Goal: Task Accomplishment & Management: Use online tool/utility

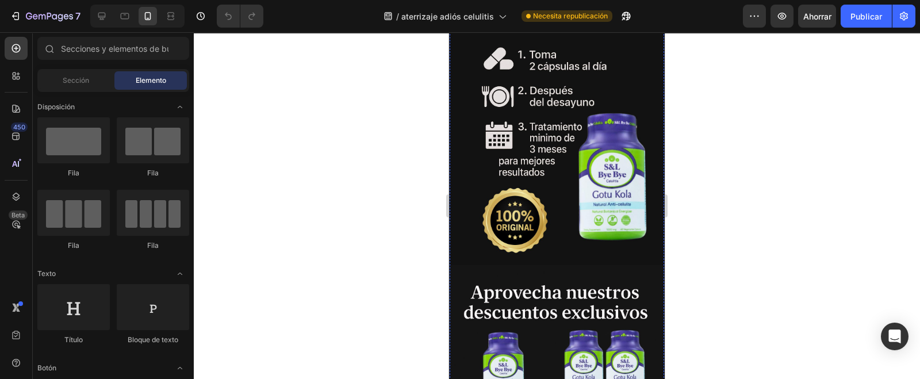
scroll to position [574, 0]
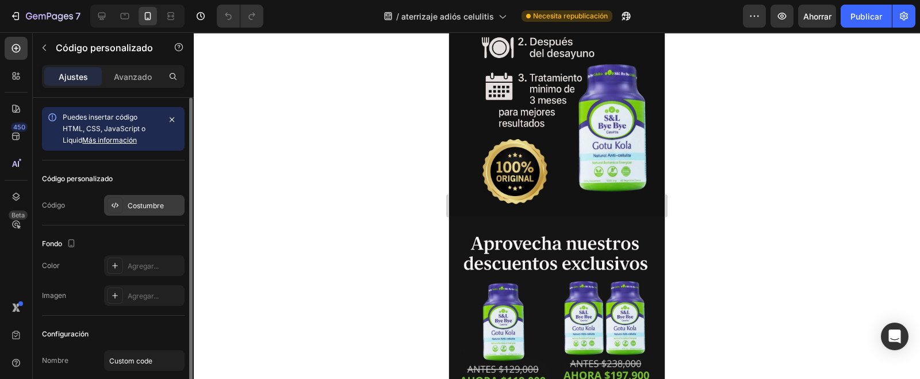
click at [132, 207] on font "Costumbre" at bounding box center [146, 205] width 36 height 9
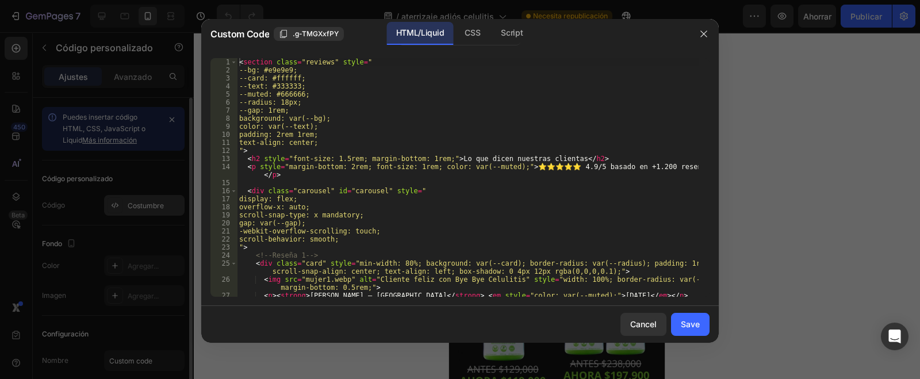
click at [112, 209] on div at bounding box center [460, 189] width 920 height 379
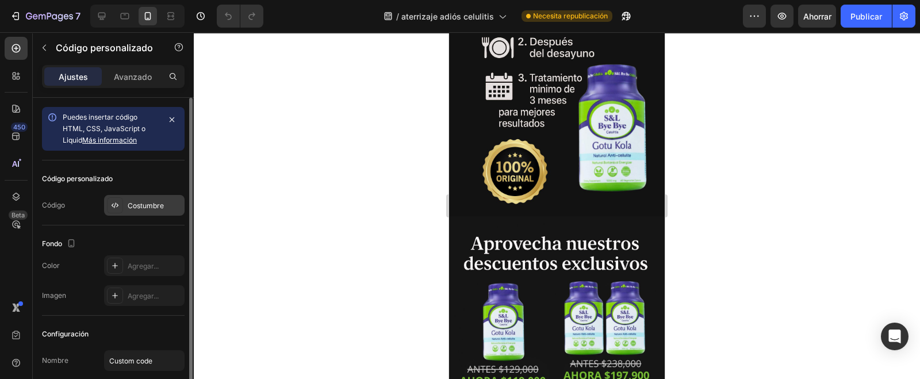
click at [120, 199] on div at bounding box center [115, 205] width 16 height 16
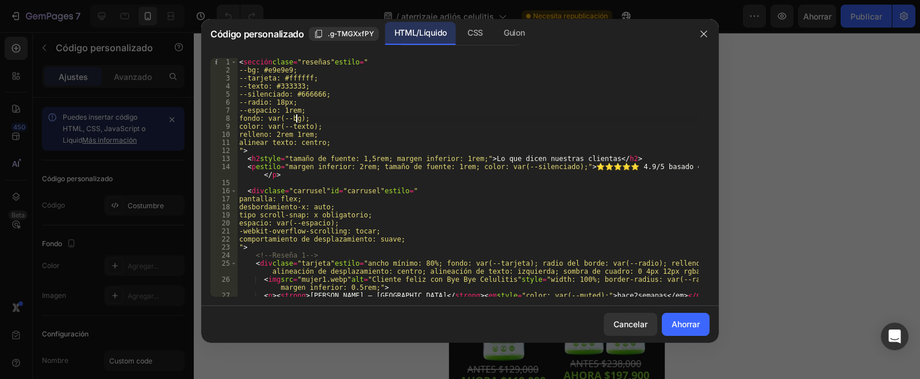
drag, startPoint x: 294, startPoint y: 119, endPoint x: 277, endPoint y: 131, distance: 21.1
type textarea "</script>"
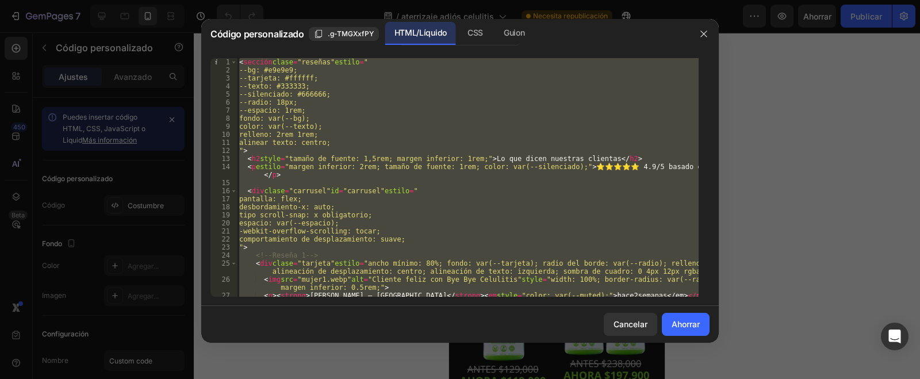
paste textarea
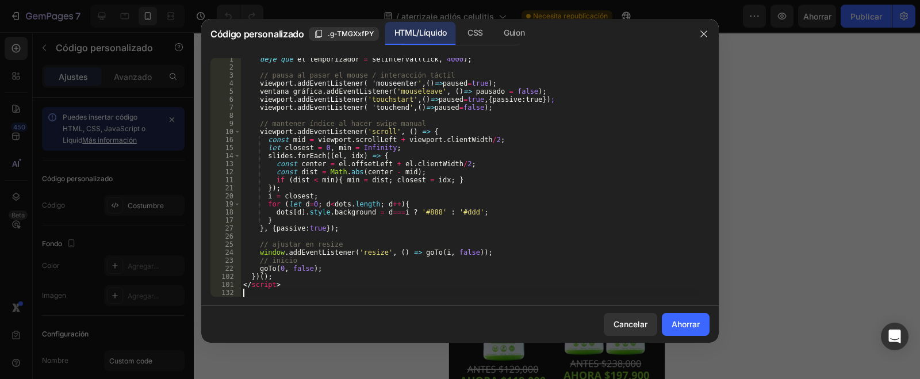
scroll to position [960, 0]
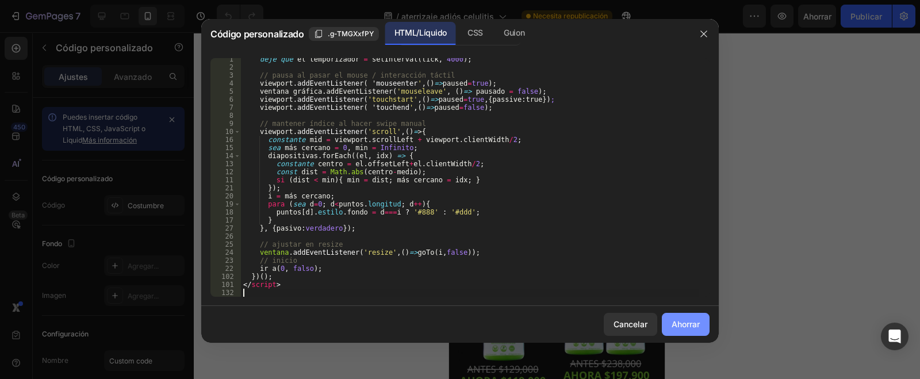
click at [691, 326] on font "Ahorrar" at bounding box center [686, 324] width 28 height 10
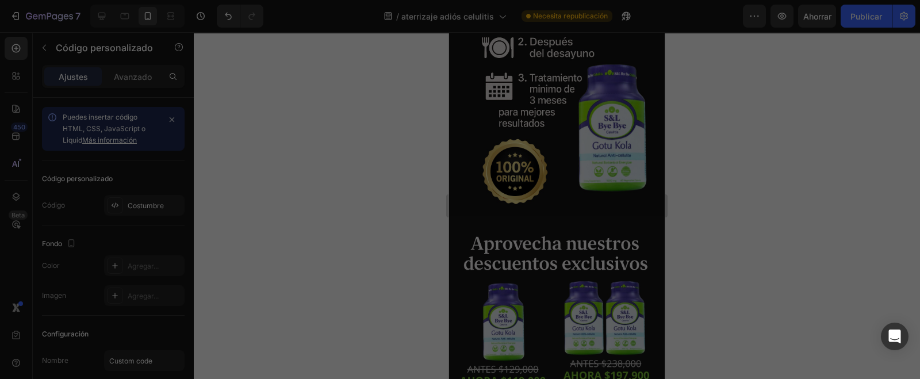
type textarea "</script>"
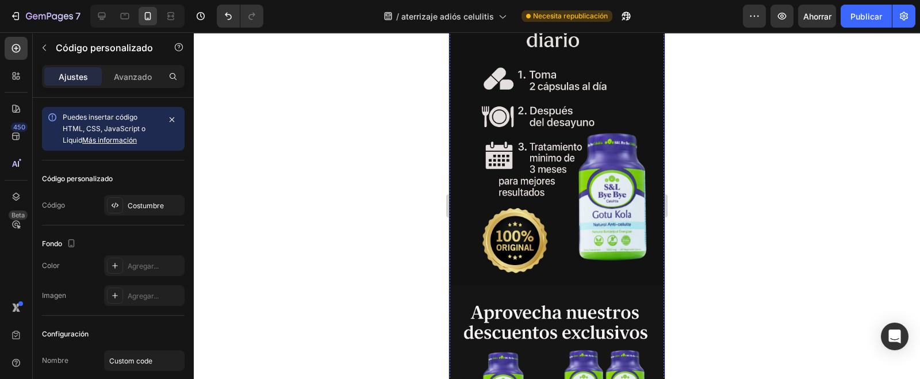
scroll to position [502, 0]
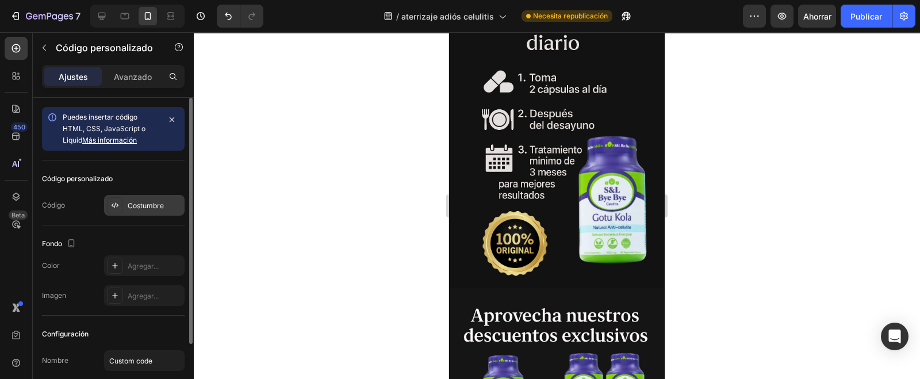
click at [132, 209] on div "Costumbre" at bounding box center [155, 206] width 54 height 10
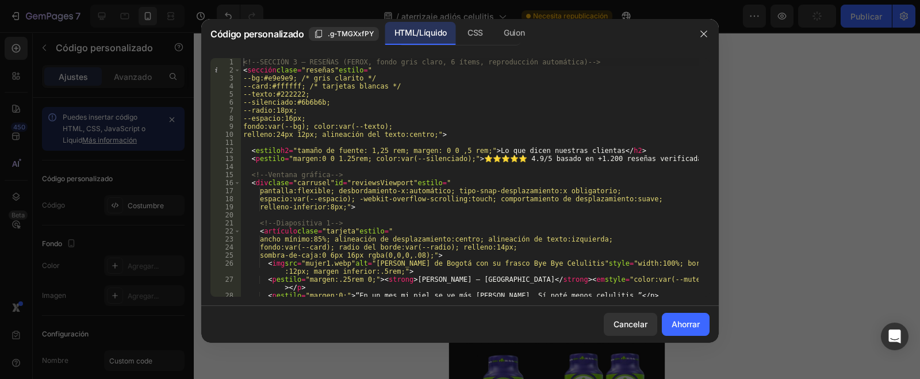
scroll to position [172, 0]
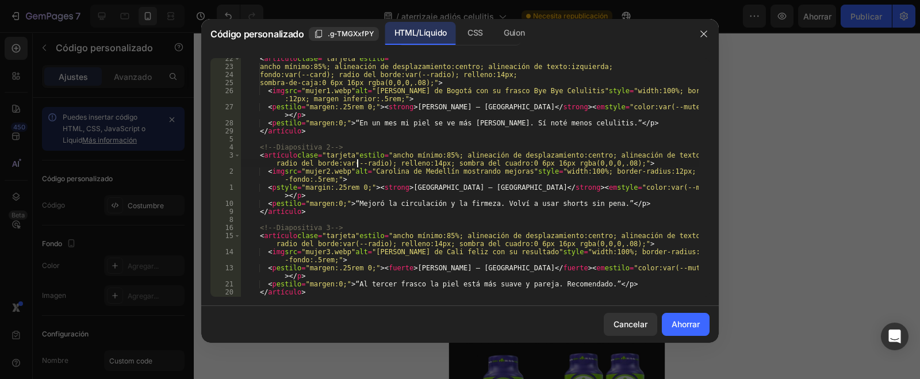
type textarea "</script>"
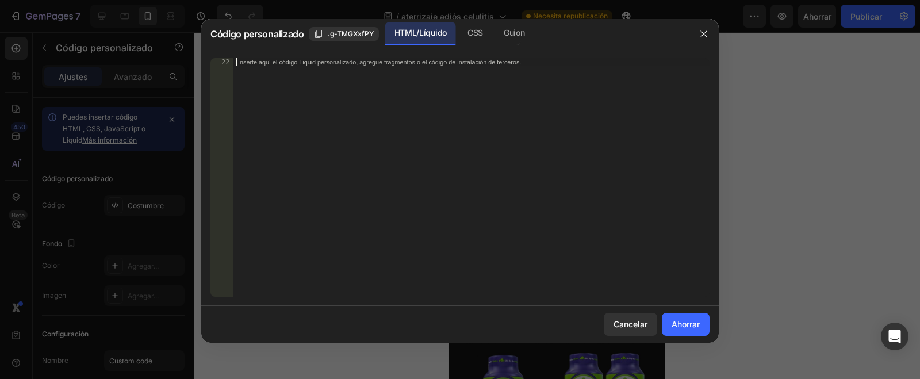
click at [231, 61] on div "22" at bounding box center [221, 62] width 23 height 8
click at [227, 64] on font "22" at bounding box center [225, 62] width 8 height 8
drag, startPoint x: 297, startPoint y: 65, endPoint x: 313, endPoint y: 63, distance: 15.6
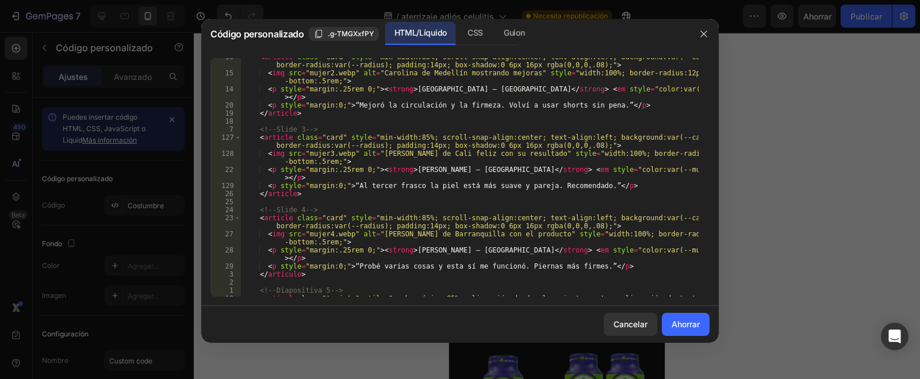
scroll to position [55, 0]
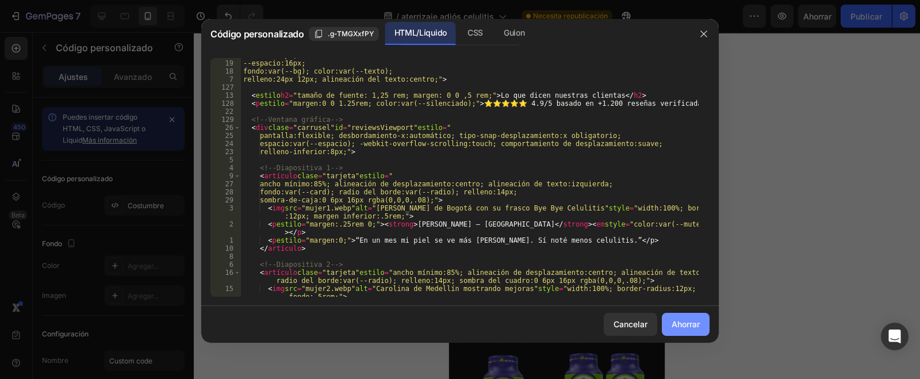
click at [675, 325] on font "Ahorrar" at bounding box center [686, 324] width 28 height 10
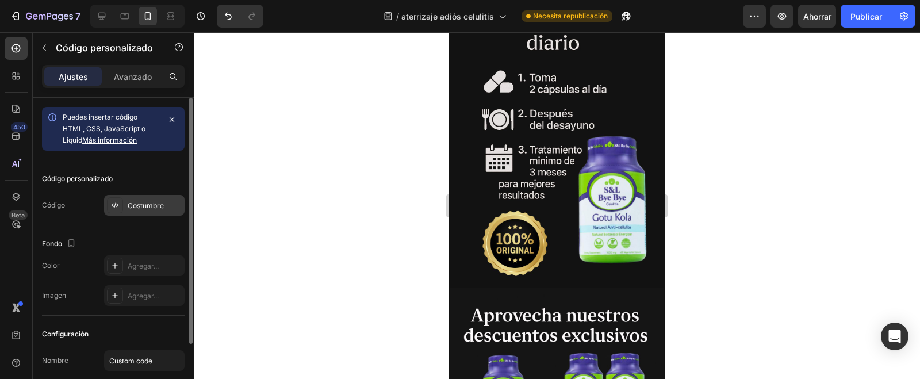
click at [139, 210] on div "Costumbre" at bounding box center [155, 206] width 54 height 10
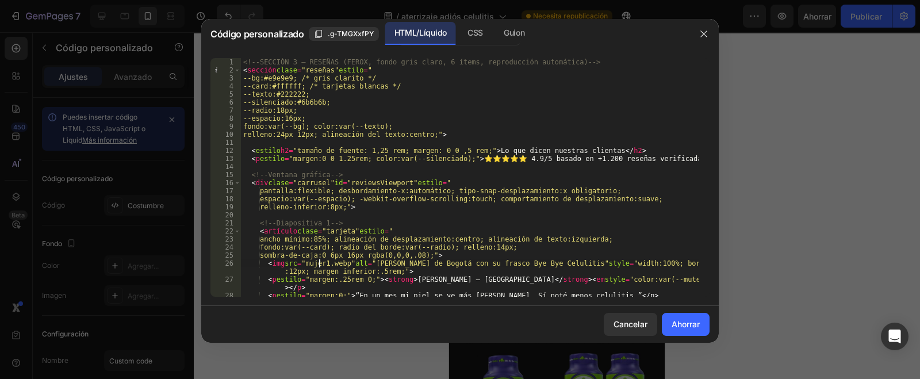
type textarea "</script>"
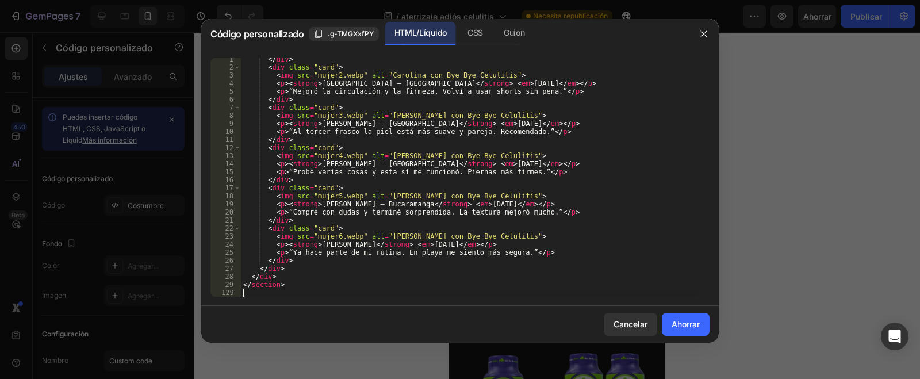
scroll to position [799, 0]
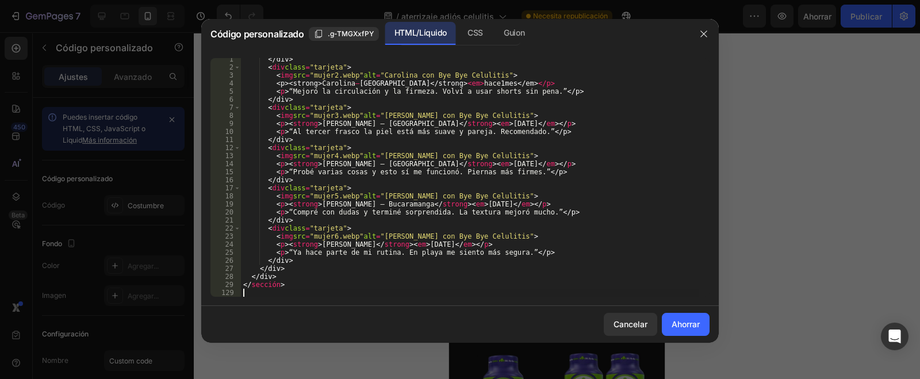
click at [676, 321] on font "Ahorrar" at bounding box center [686, 324] width 28 height 10
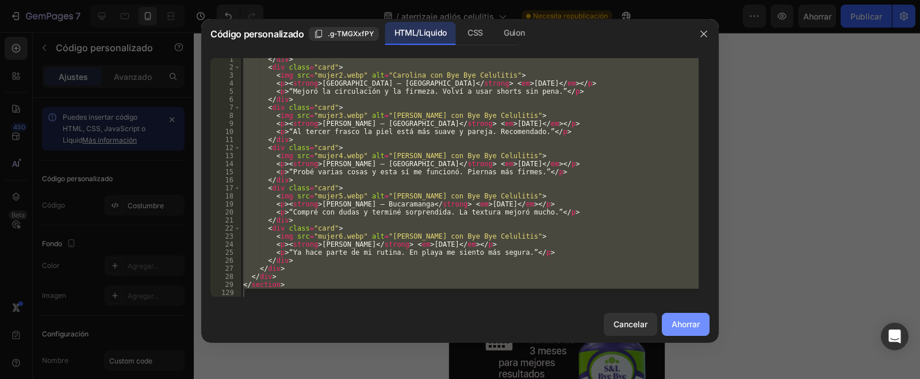
type textarea "</section>"
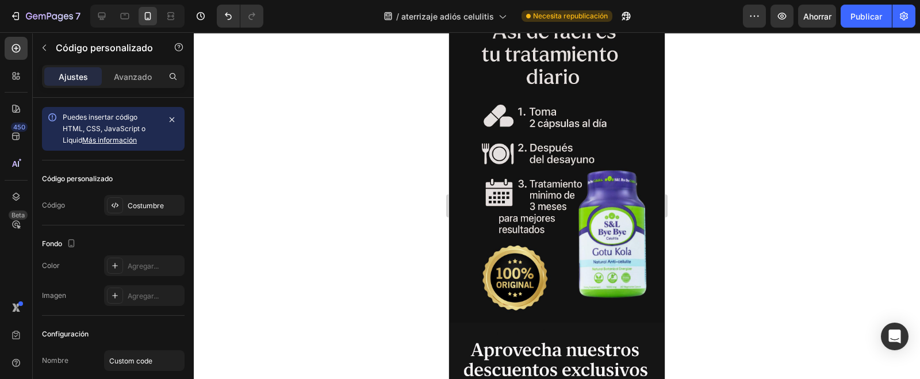
scroll to position [719, 0]
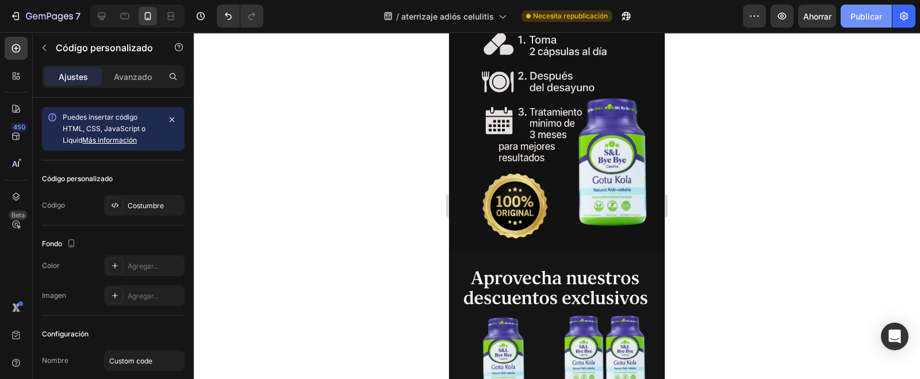
click at [874, 16] on font "Publicar" at bounding box center [866, 16] width 32 height 10
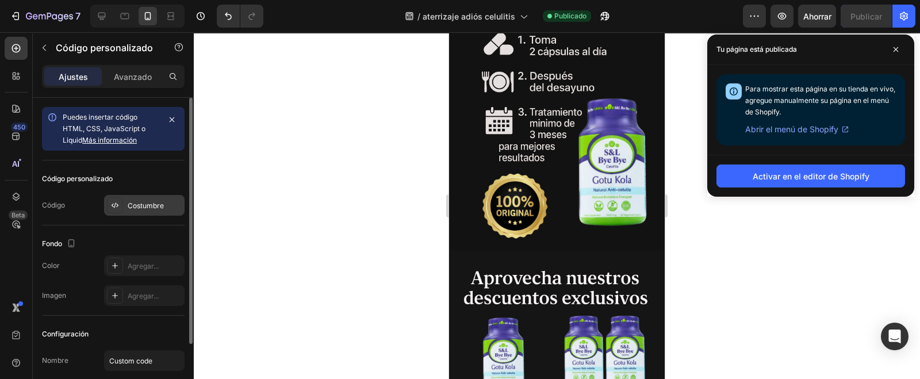
click at [132, 202] on font "Costumbre" at bounding box center [146, 205] width 36 height 9
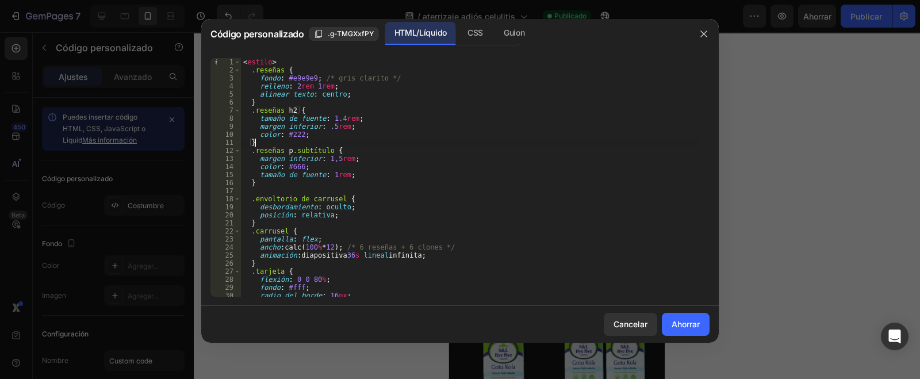
type textarea "</section>"
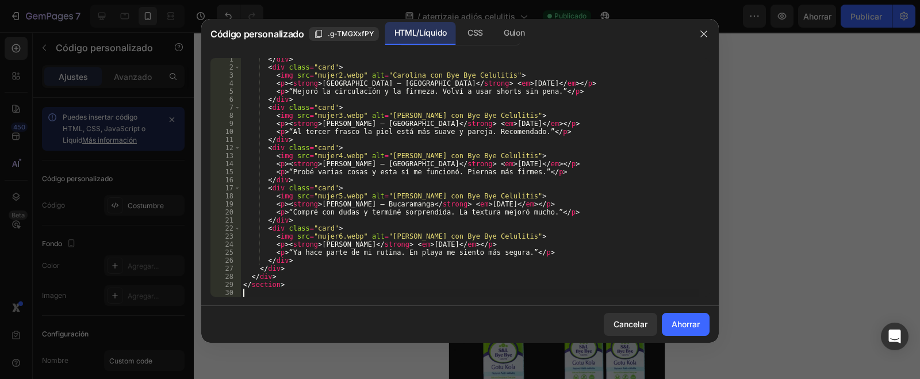
scroll to position [831, 0]
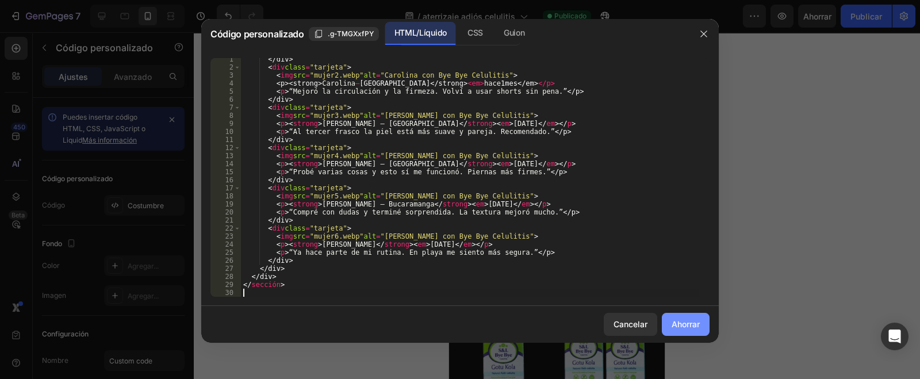
click at [690, 318] on font "Ahorrar" at bounding box center [686, 324] width 28 height 12
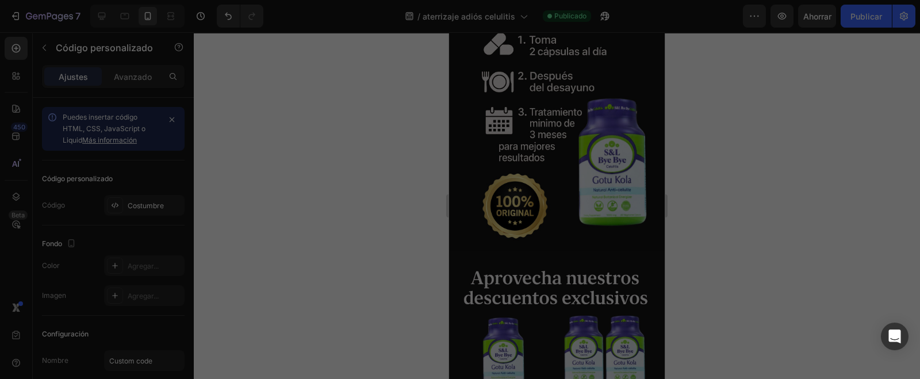
type textarea "</section>"
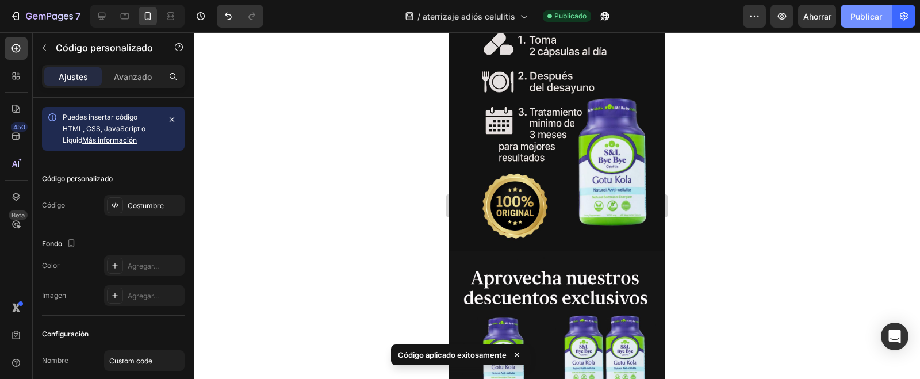
click at [853, 22] on button "Publicar" at bounding box center [866, 16] width 51 height 23
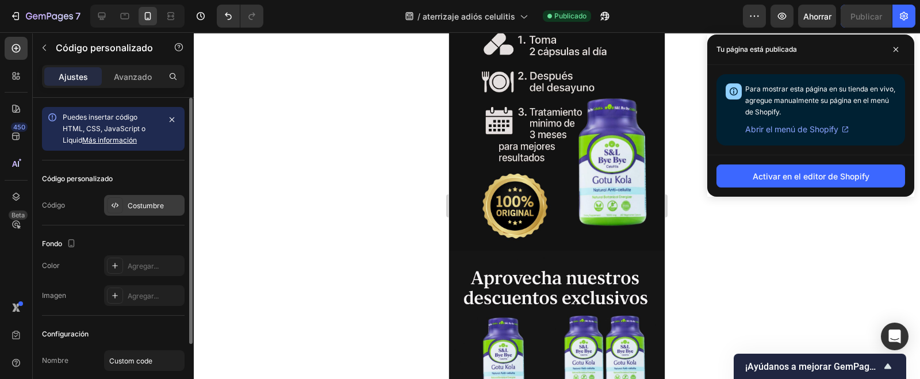
click at [145, 208] on font "Costumbre" at bounding box center [146, 205] width 36 height 9
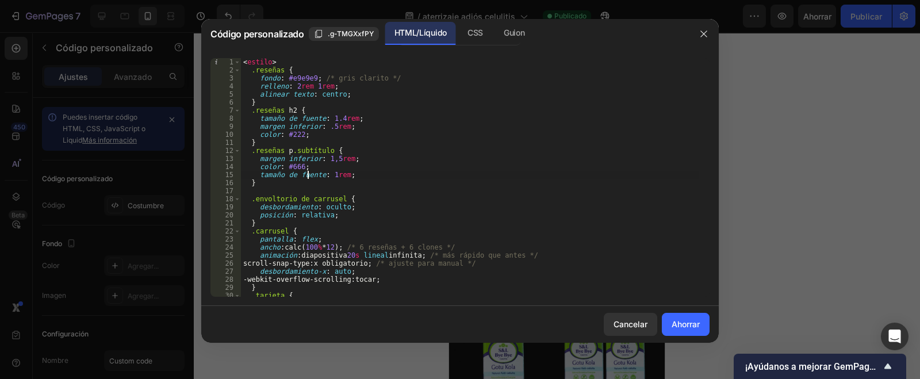
type textarea "</section>"
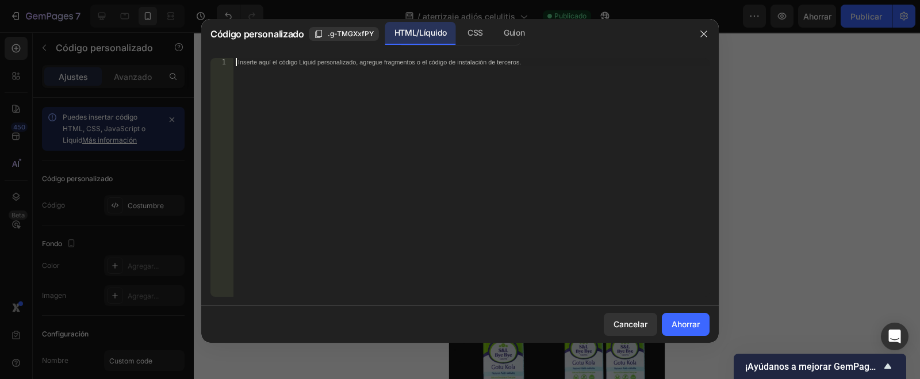
scroll to position [607, 0]
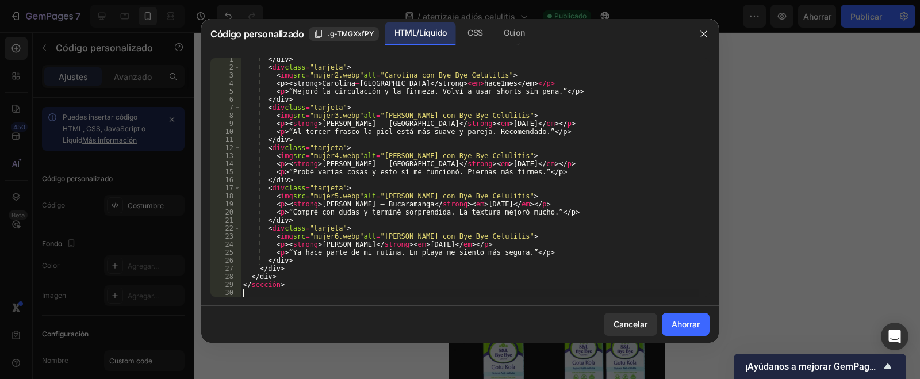
drag, startPoint x: 705, startPoint y: 326, endPoint x: 727, endPoint y: 270, distance: 60.1
click at [705, 327] on button "Ahorrar" at bounding box center [686, 324] width 48 height 23
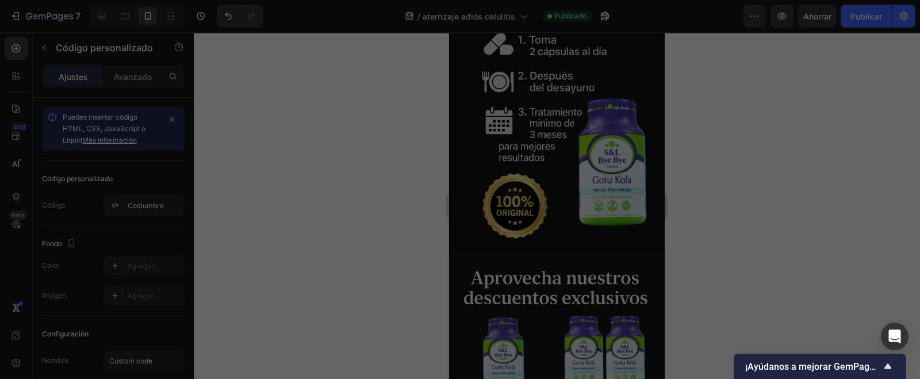
type textarea "</section>"
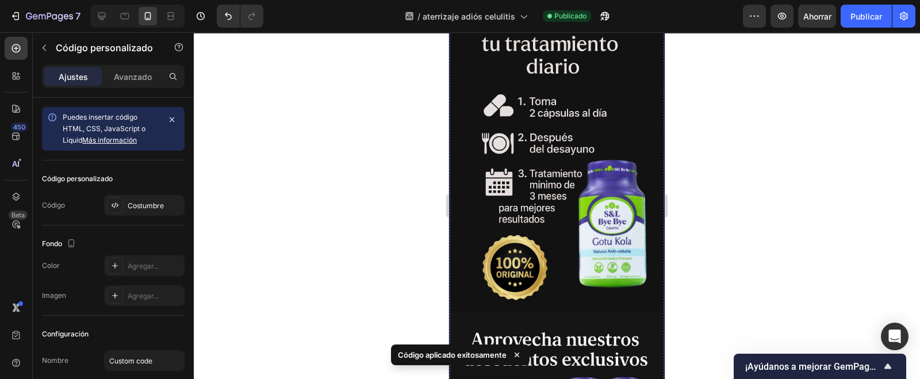
scroll to position [574, 0]
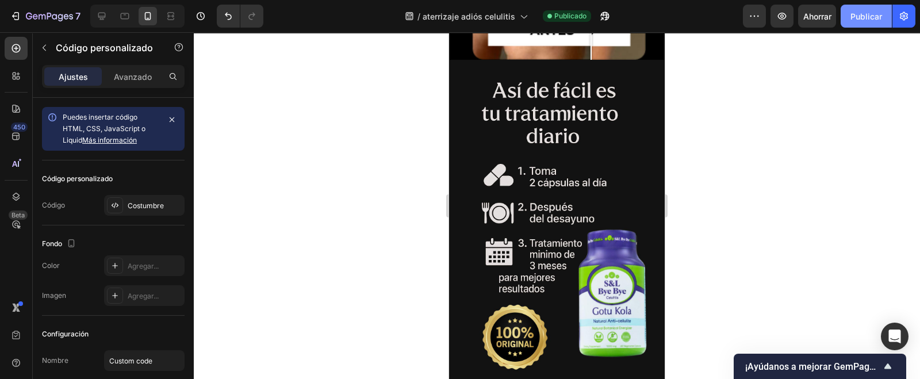
click at [857, 14] on font "Publicar" at bounding box center [866, 16] width 32 height 10
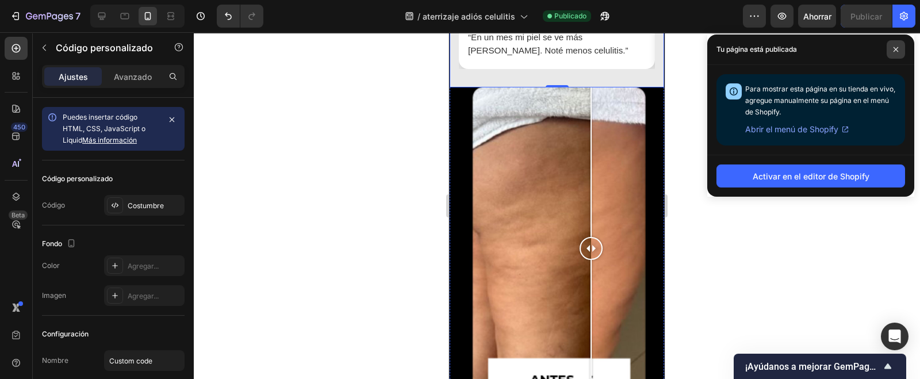
scroll to position [143, 0]
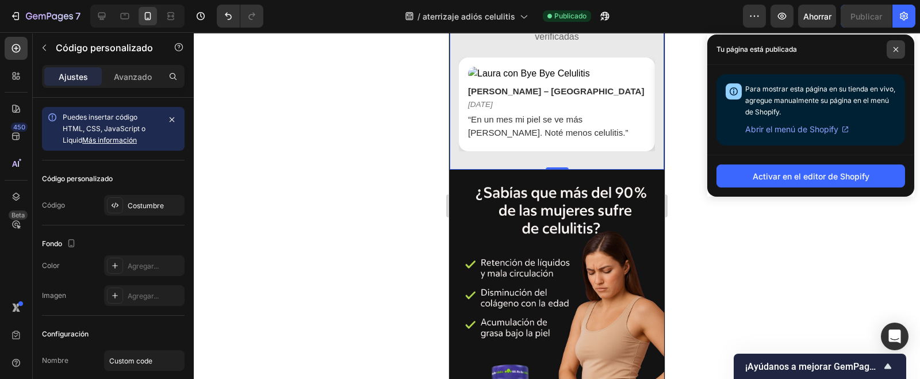
click at [897, 53] on span at bounding box center [896, 49] width 18 height 18
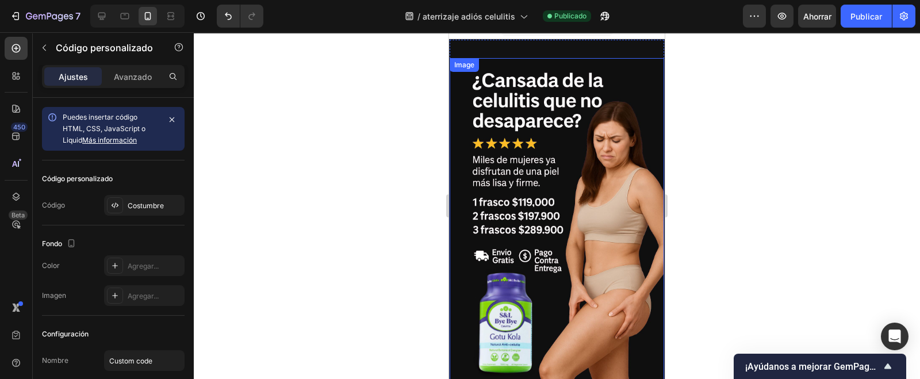
scroll to position [0, 0]
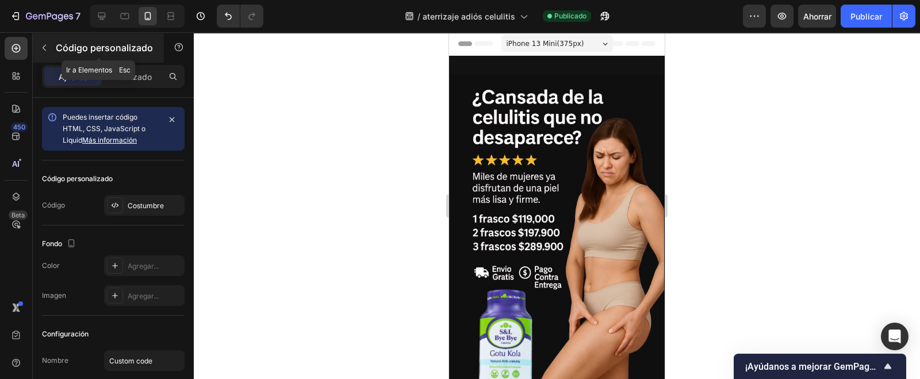
click at [44, 50] on icon "button" at bounding box center [44, 47] width 9 height 9
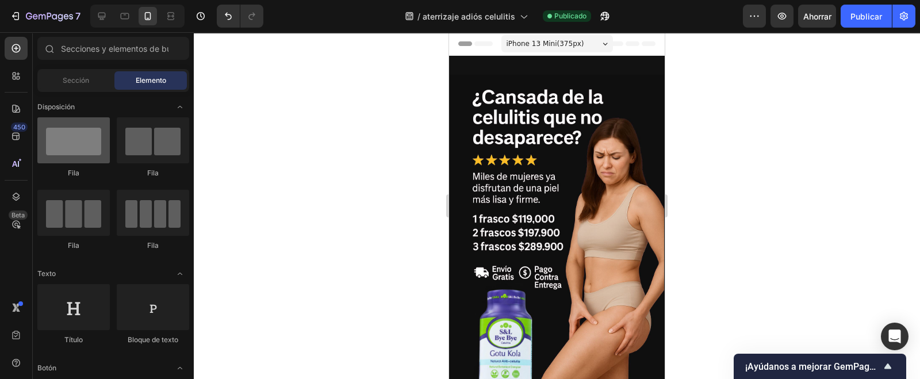
scroll to position [143, 0]
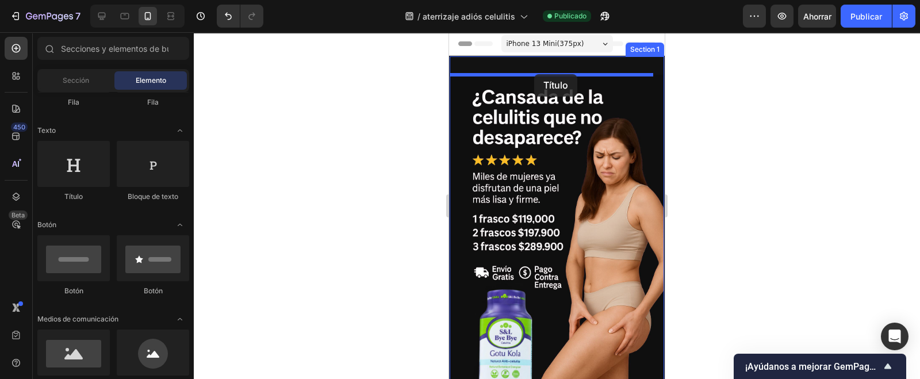
drag, startPoint x: 505, startPoint y: 208, endPoint x: 534, endPoint y: 74, distance: 136.4
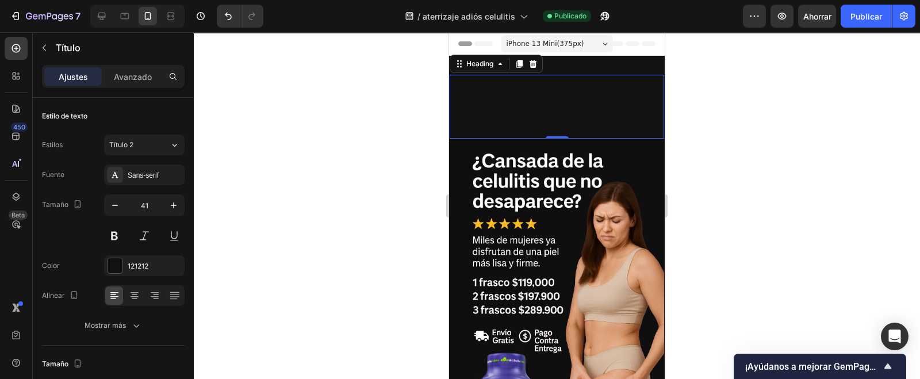
click at [541, 103] on h2 "Your heading text goes here" at bounding box center [557, 107] width 214 height 64
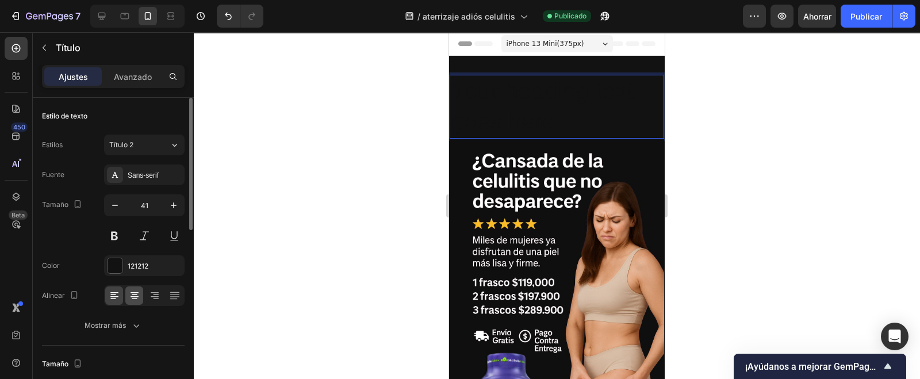
click at [136, 297] on icon at bounding box center [134, 295] width 11 height 11
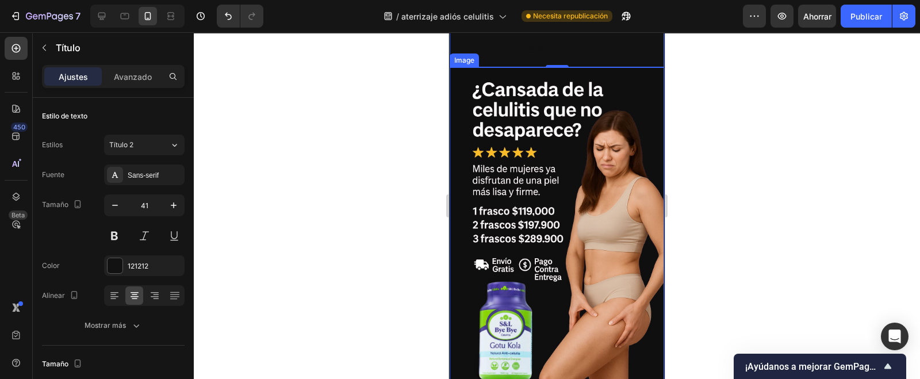
scroll to position [0, 0]
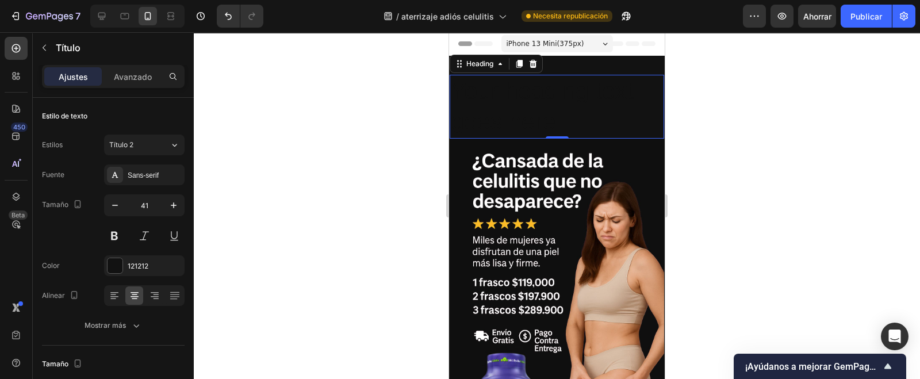
click at [512, 98] on p "Your heading text goes here" at bounding box center [557, 107] width 212 height 62
click at [525, 114] on p "Your heading text goes here" at bounding box center [557, 107] width 212 height 62
click at [115, 264] on div at bounding box center [115, 265] width 15 height 15
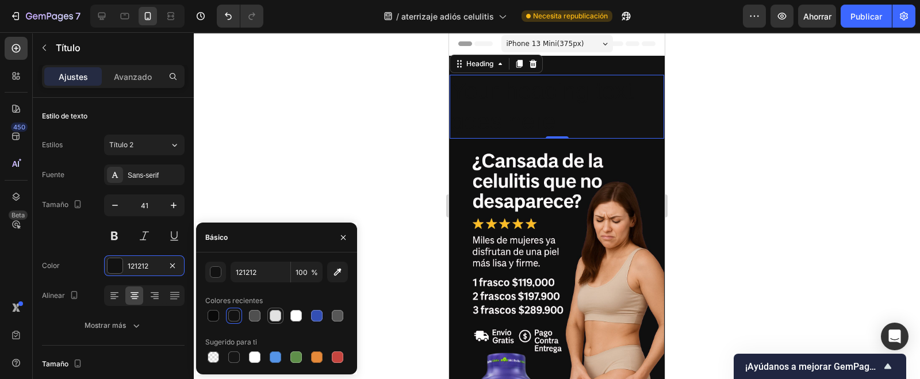
click at [271, 319] on div at bounding box center [275, 315] width 11 height 11
type input "E2E2E2"
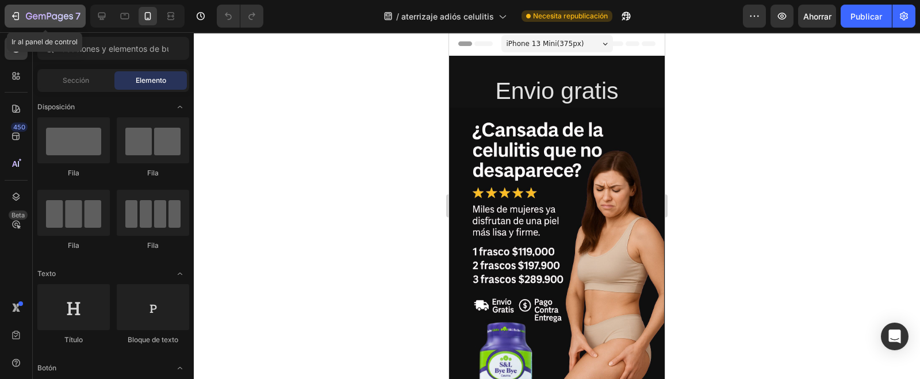
click at [66, 13] on icon "button" at bounding box center [49, 17] width 47 height 10
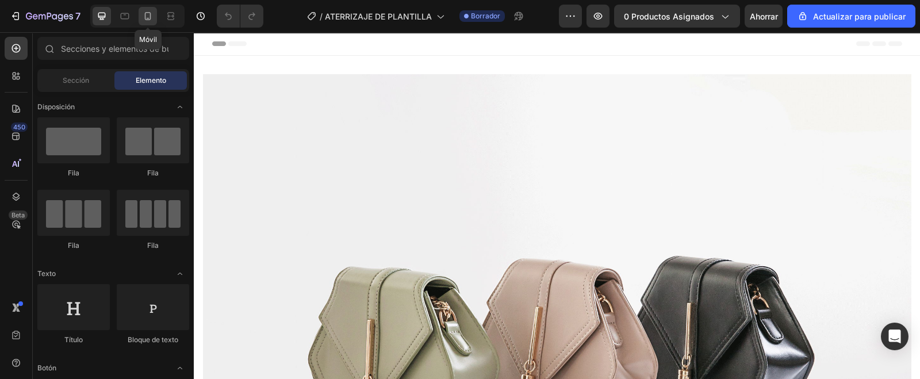
click at [147, 17] on icon at bounding box center [147, 15] width 11 height 11
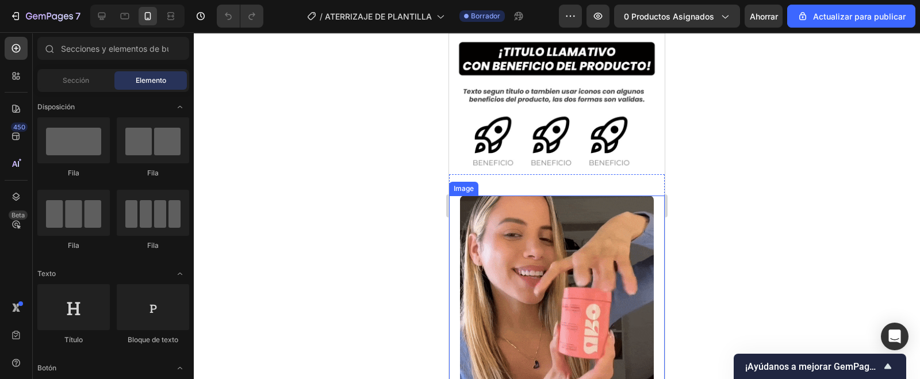
scroll to position [287, 0]
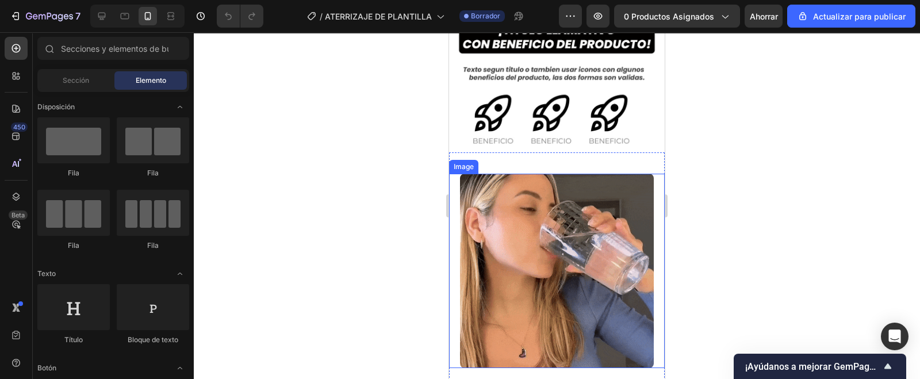
click at [470, 178] on img at bounding box center [557, 271] width 194 height 194
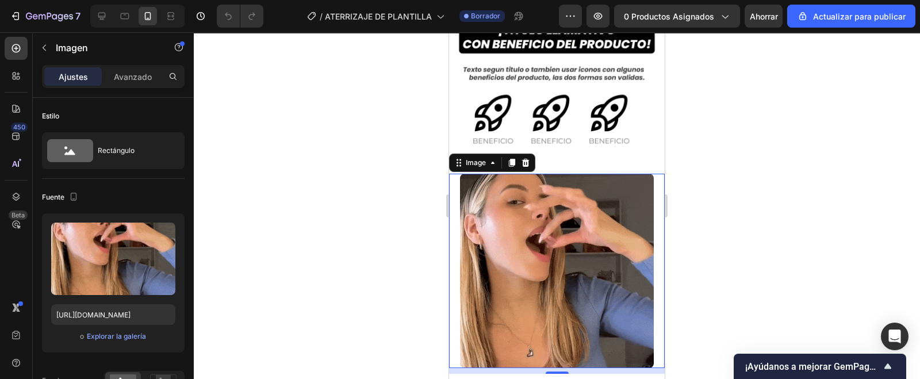
click at [699, 195] on div at bounding box center [557, 205] width 726 height 347
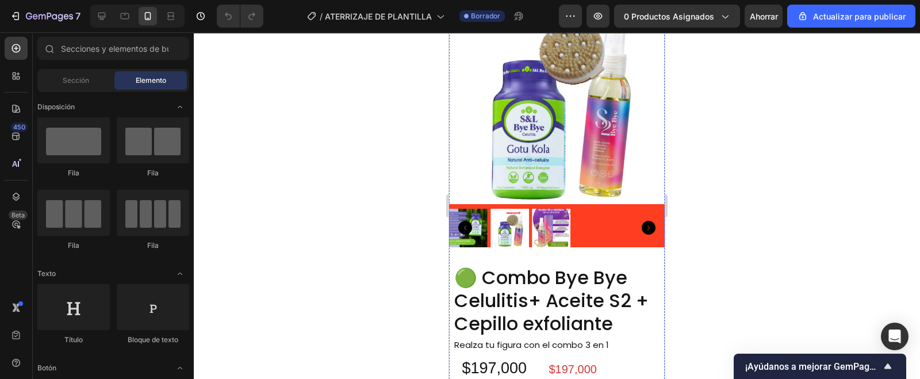
scroll to position [2729, 0]
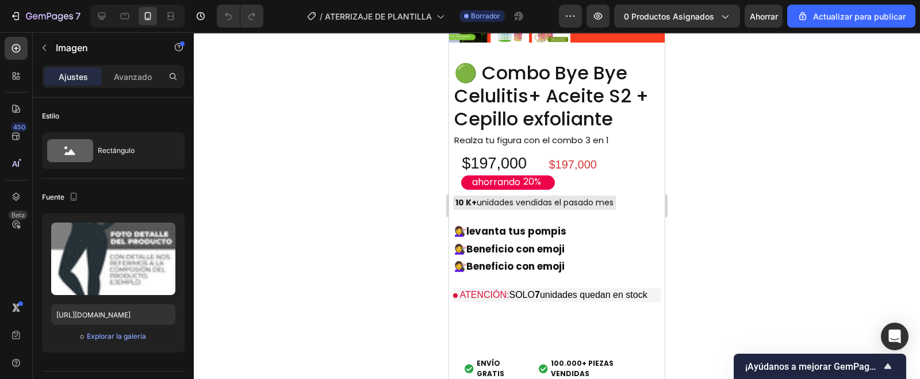
scroll to position [2944, 0]
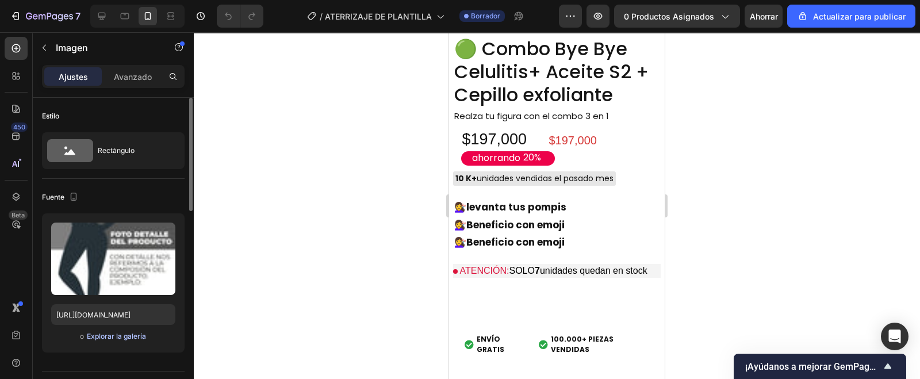
click at [129, 340] on font "Explorar la galería" at bounding box center [116, 336] width 59 height 10
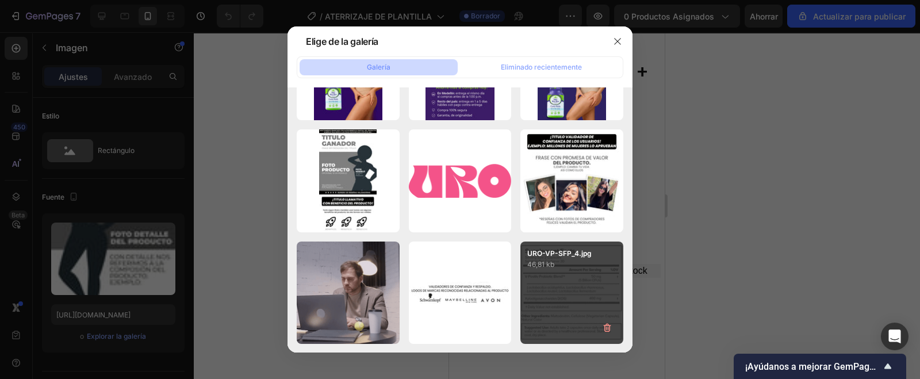
scroll to position [1118, 0]
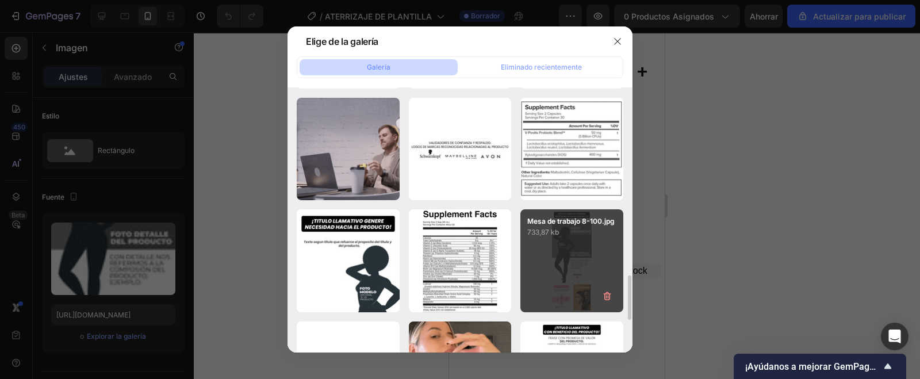
click at [558, 222] on font "Mesa de trabajo 8-100.jpg" at bounding box center [570, 221] width 87 height 9
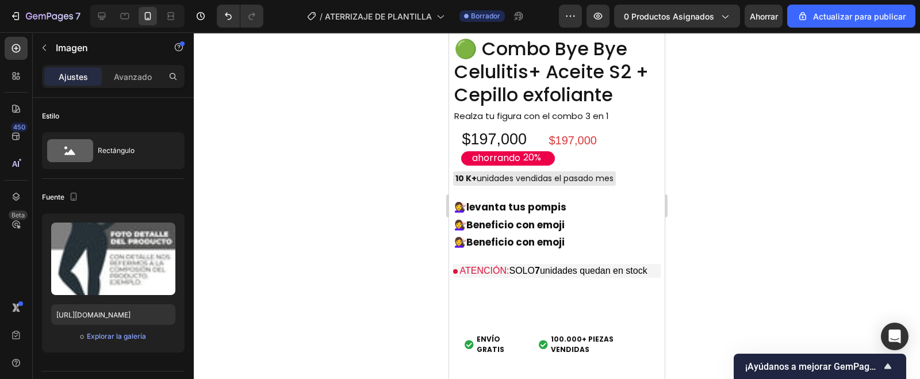
drag, startPoint x: 86, startPoint y: 144, endPoint x: 387, endPoint y: 232, distance: 313.8
click at [387, 232] on div at bounding box center [557, 205] width 726 height 347
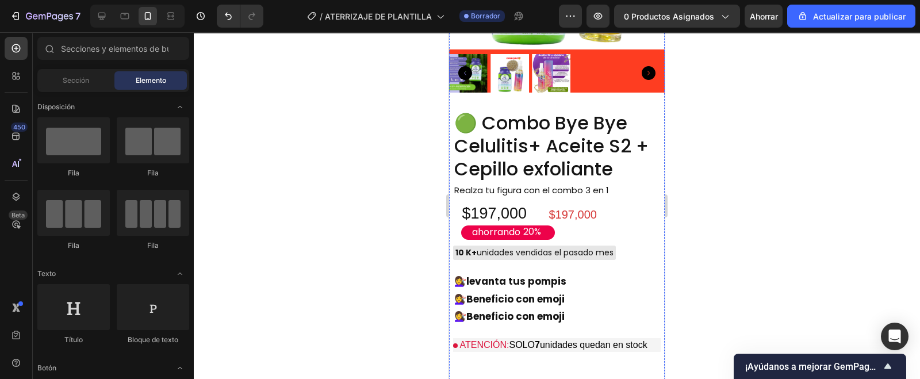
scroll to position [2872, 0]
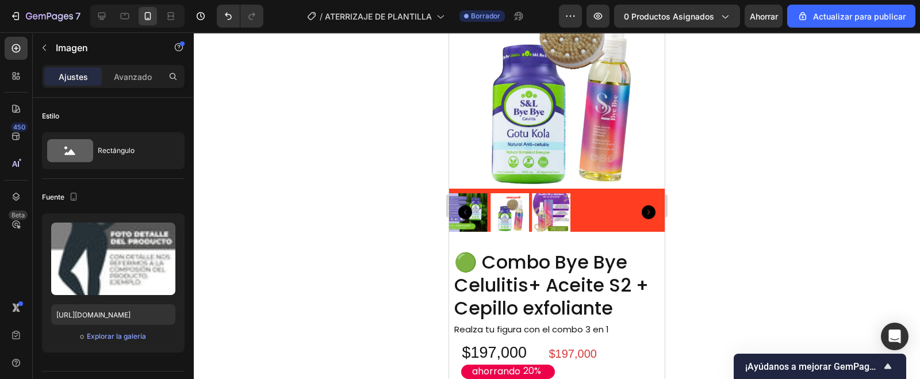
scroll to position [2729, 0]
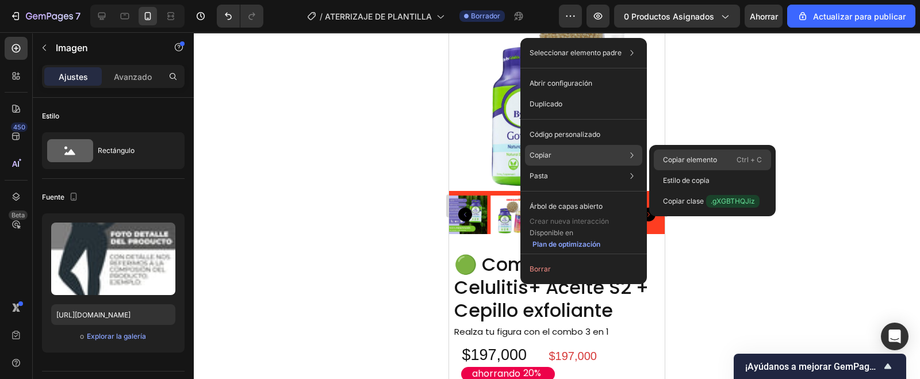
click at [697, 154] on div "Copiar elemento Ctrl + C" at bounding box center [712, 159] width 117 height 21
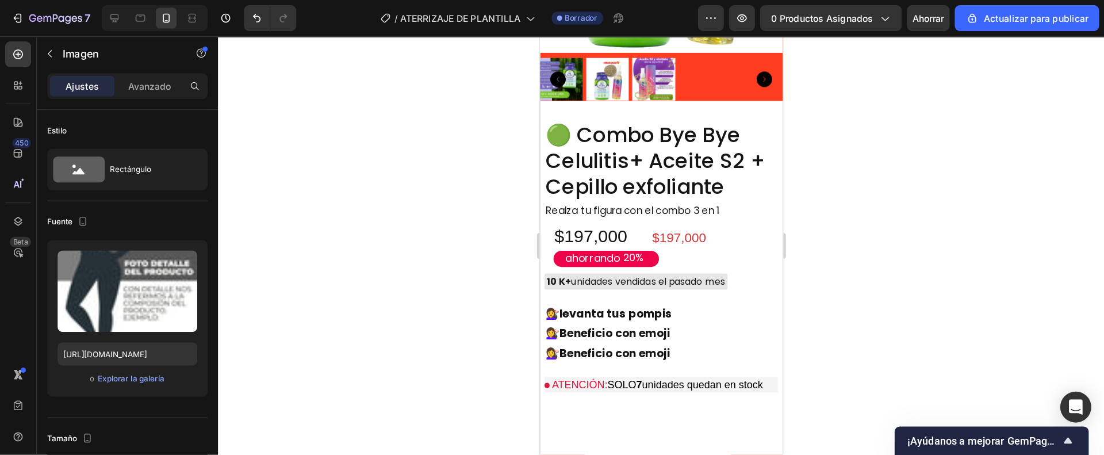
scroll to position [2872, 0]
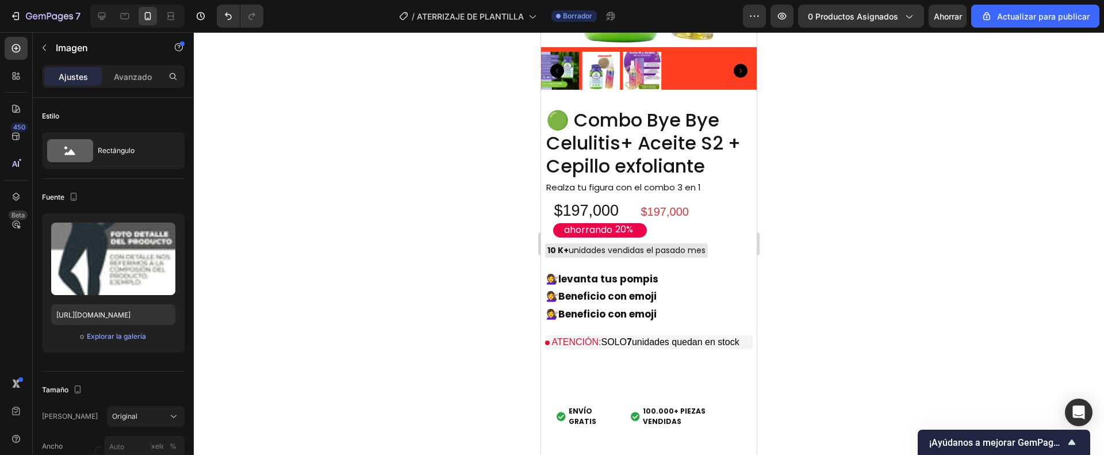
drag, startPoint x: 839, startPoint y: 0, endPoint x: 403, endPoint y: 285, distance: 521.3
click at [403, 285] on div at bounding box center [649, 243] width 910 height 423
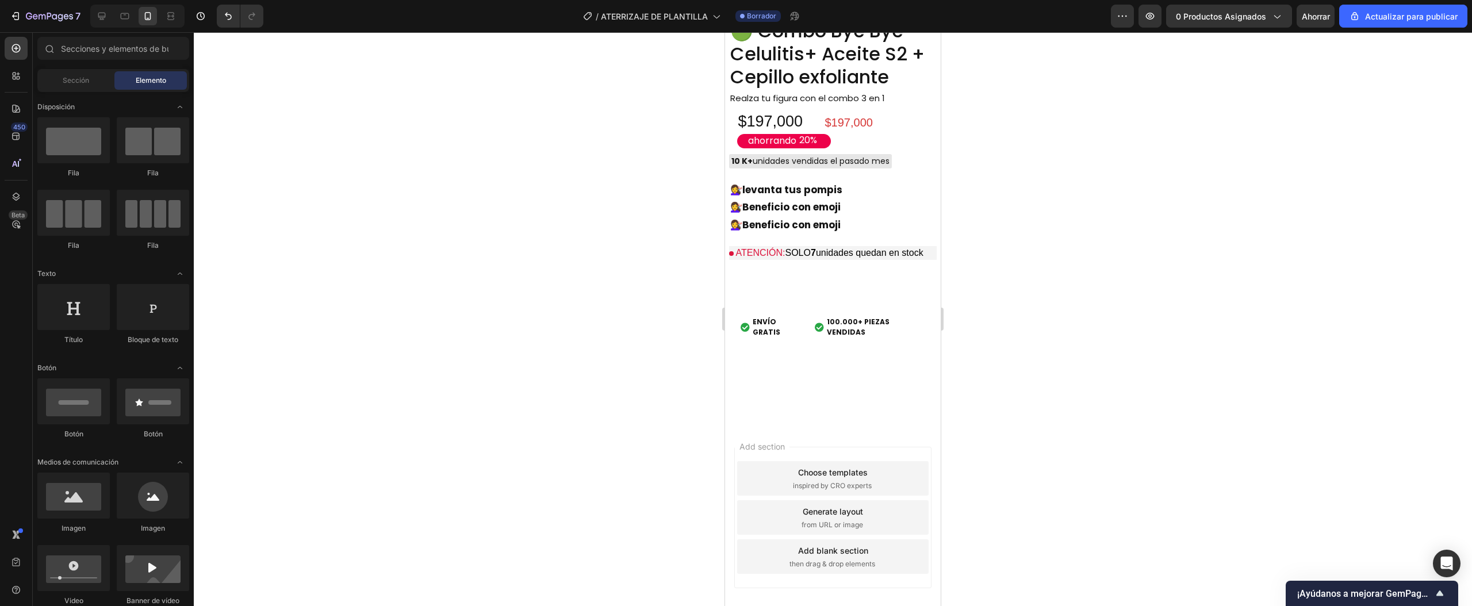
scroll to position [2959, 0]
drag, startPoint x: 1068, startPoint y: 0, endPoint x: 596, endPoint y: 354, distance: 590.1
click at [596, 354] on div at bounding box center [833, 319] width 1278 height 574
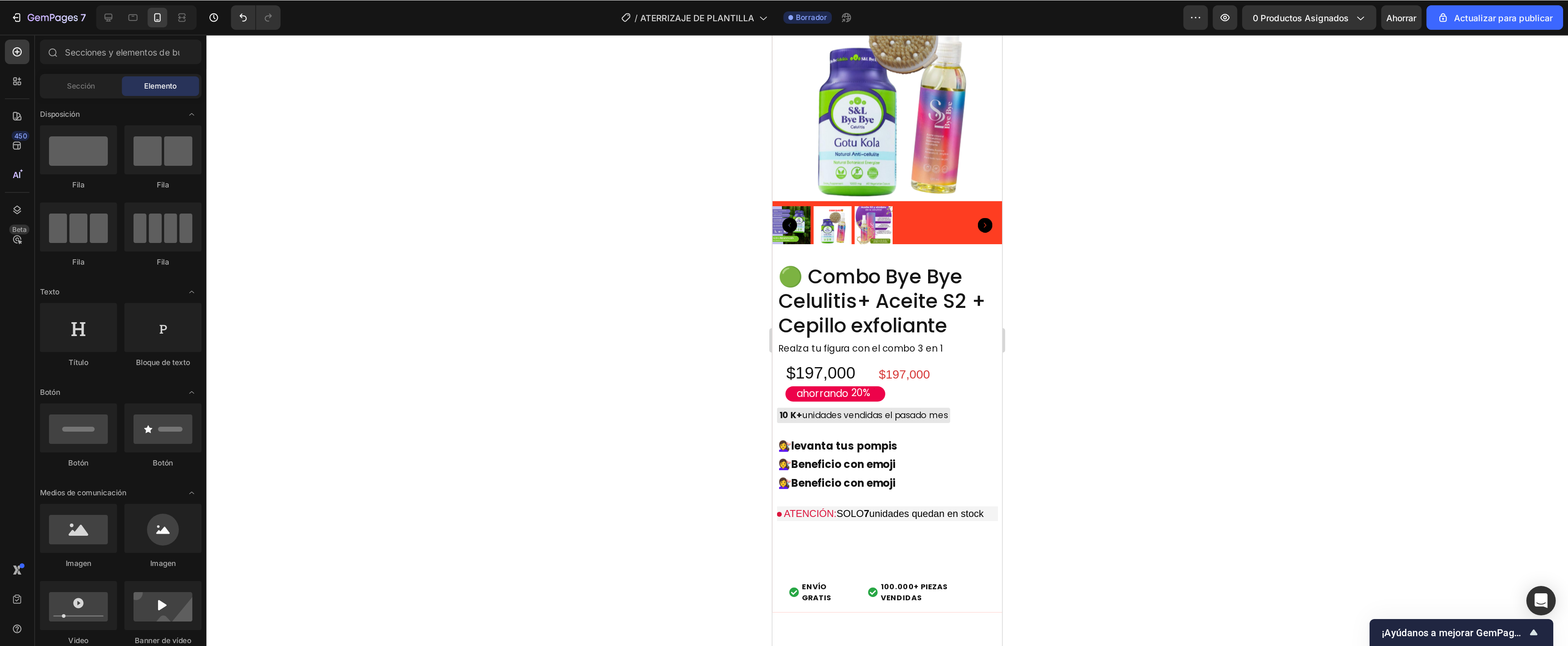
scroll to position [1937, 0]
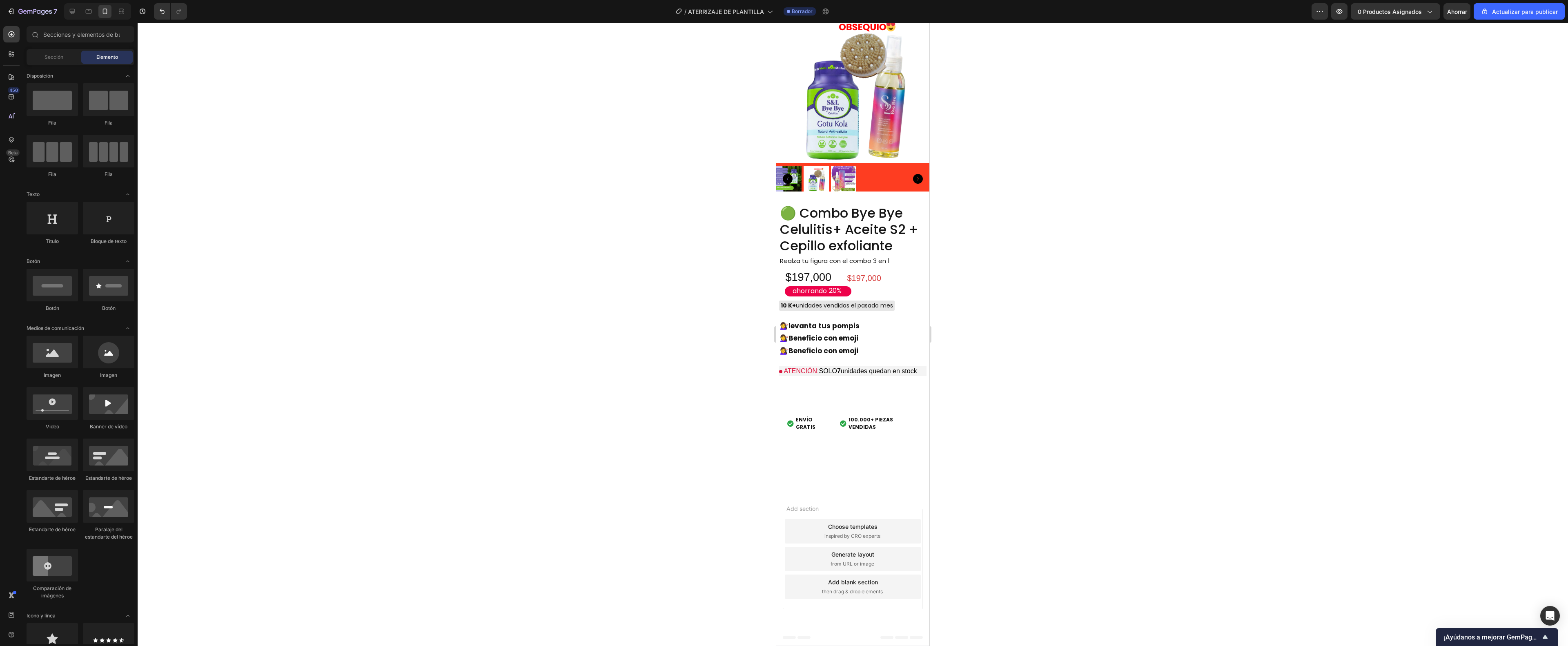
drag, startPoint x: 950, startPoint y: 1, endPoint x: 681, endPoint y: 349, distance: 439.8
click at [653, 268] on div at bounding box center [853, 334] width 1430 height 623
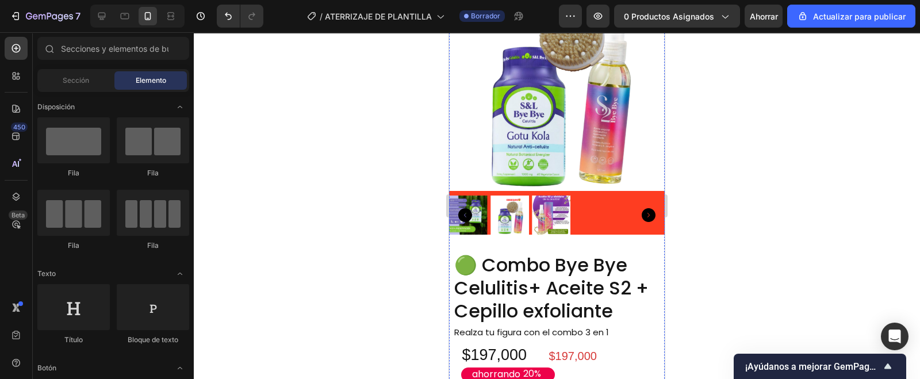
scroll to position [2791, 0]
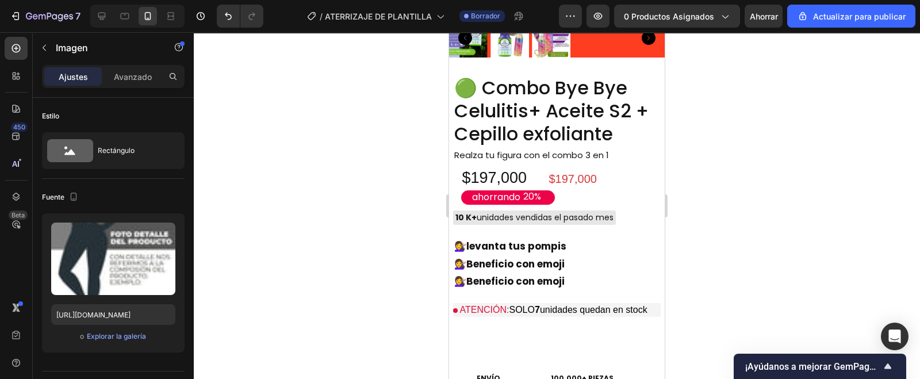
scroll to position [2935, 0]
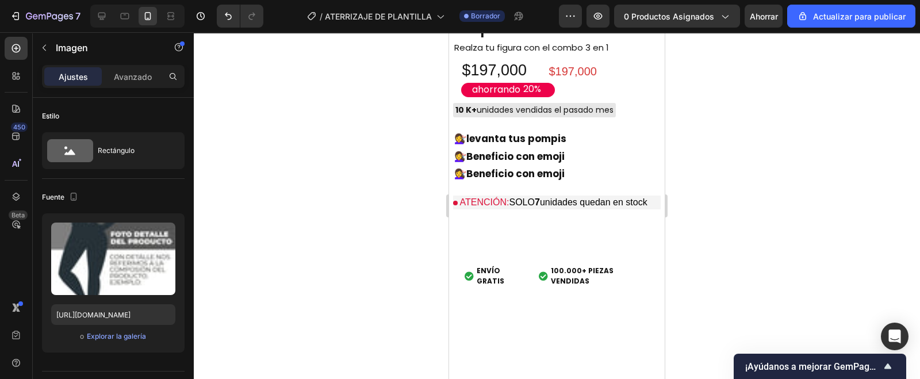
scroll to position [3007, 0]
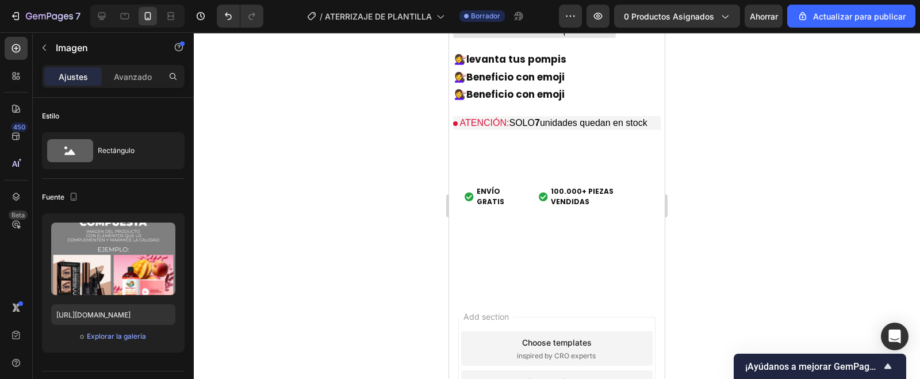
scroll to position [2863, 0]
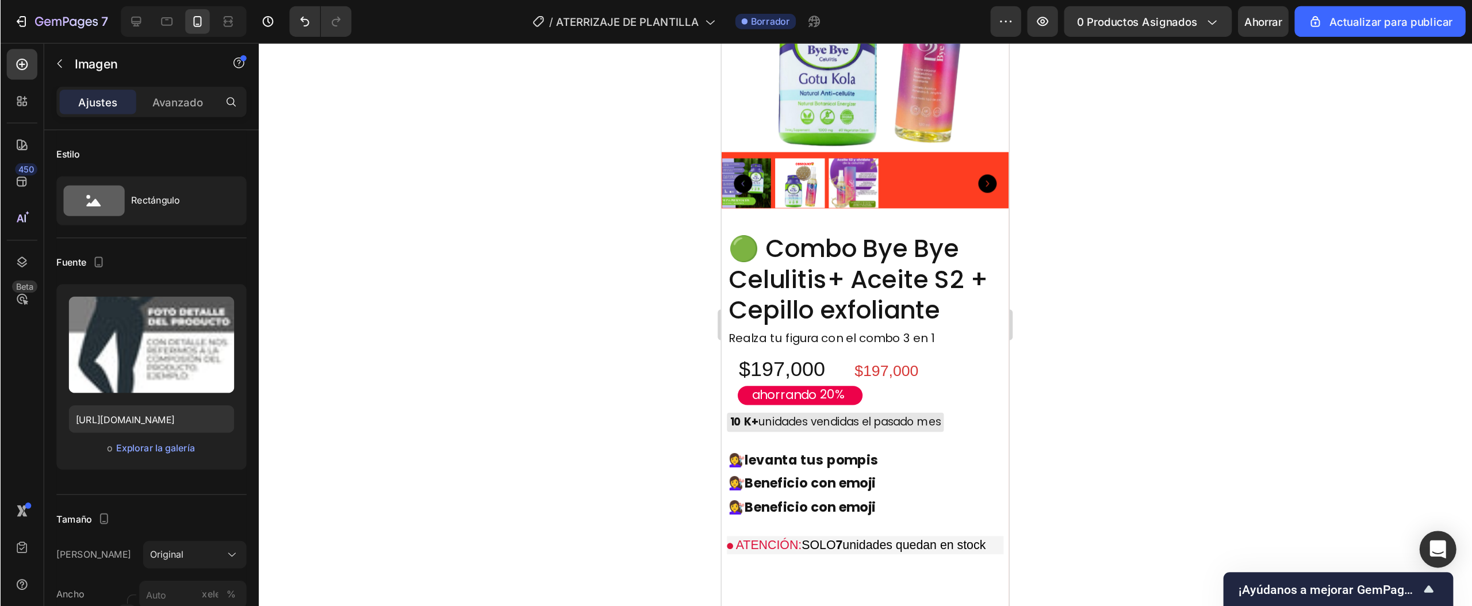
scroll to position [2791, 0]
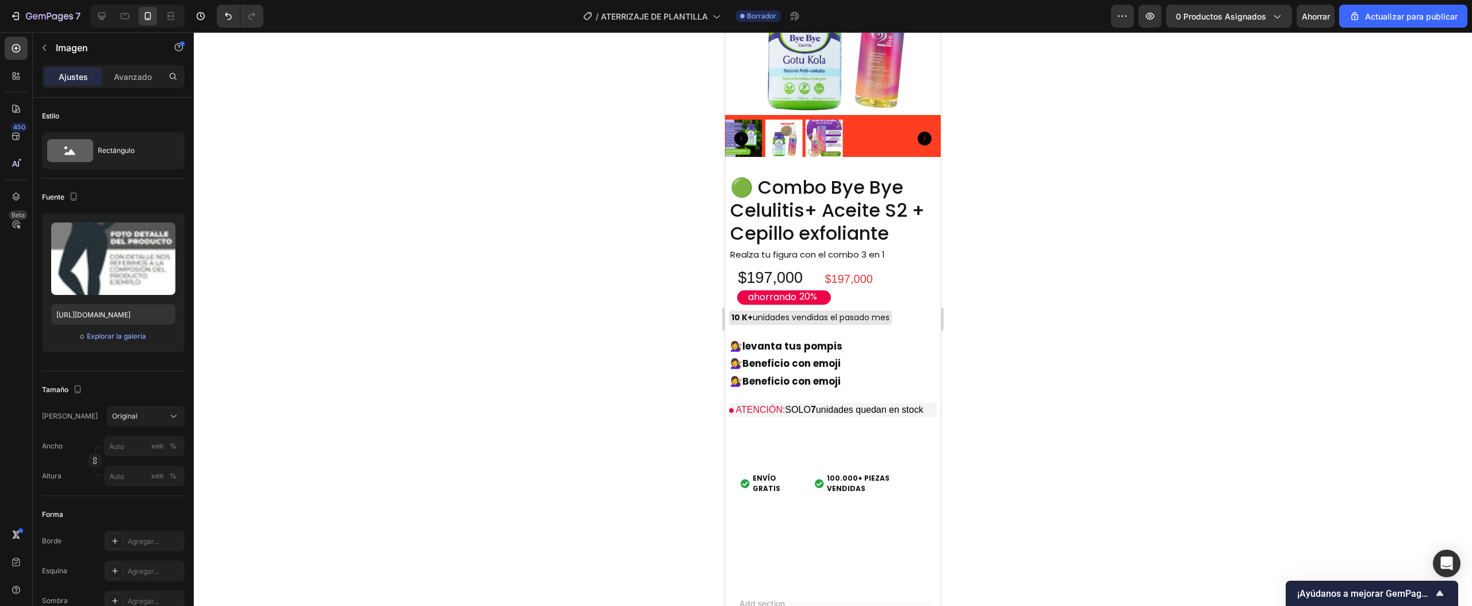
drag, startPoint x: 872, startPoint y: 0, endPoint x: 642, endPoint y: 366, distance: 432.3
click at [642, 366] on div at bounding box center [833, 319] width 1278 height 574
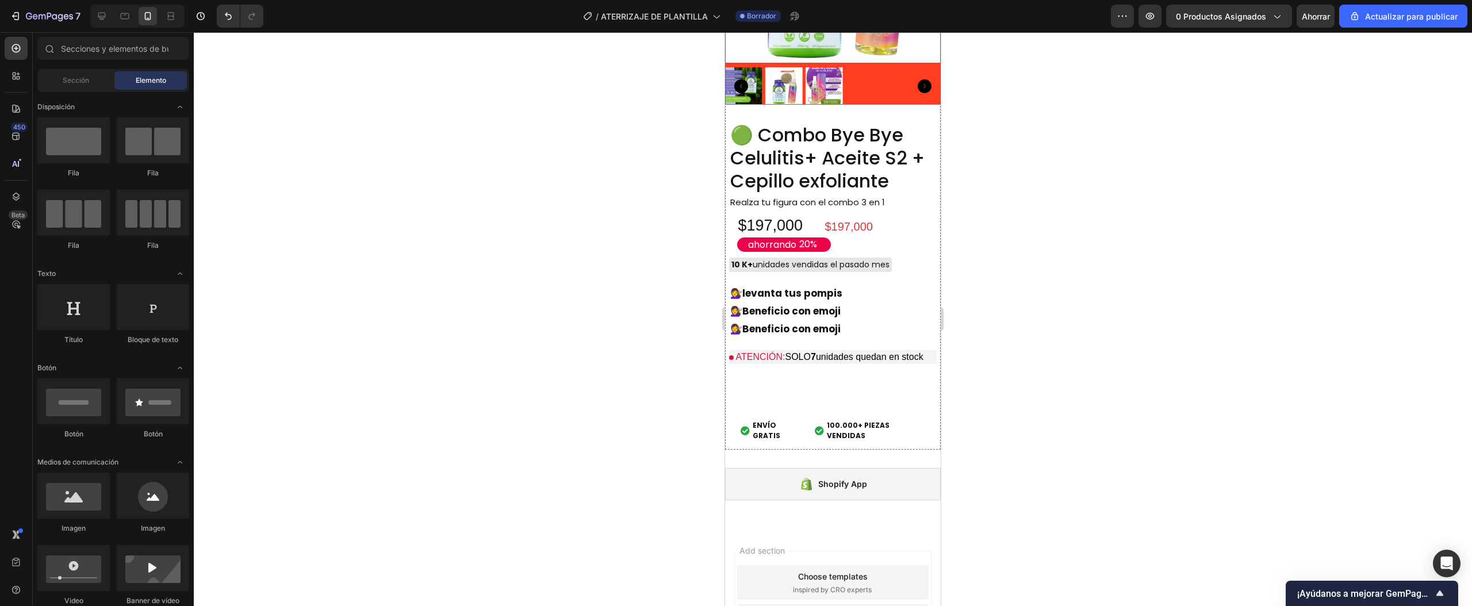
scroll to position [3700, 0]
